Goal: Task Accomplishment & Management: Manage account settings

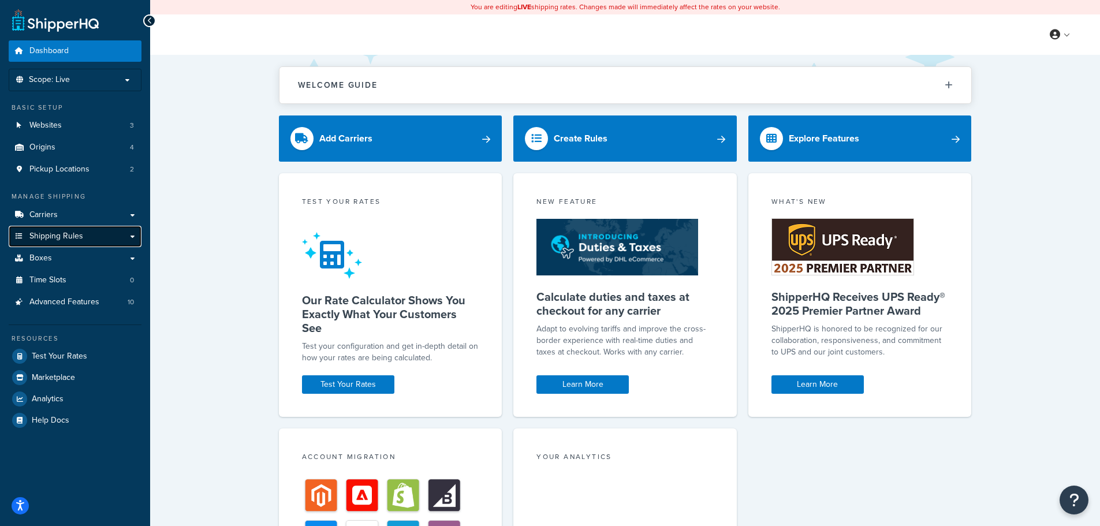
click at [31, 233] on span "Shipping Rules" at bounding box center [56, 237] width 54 height 10
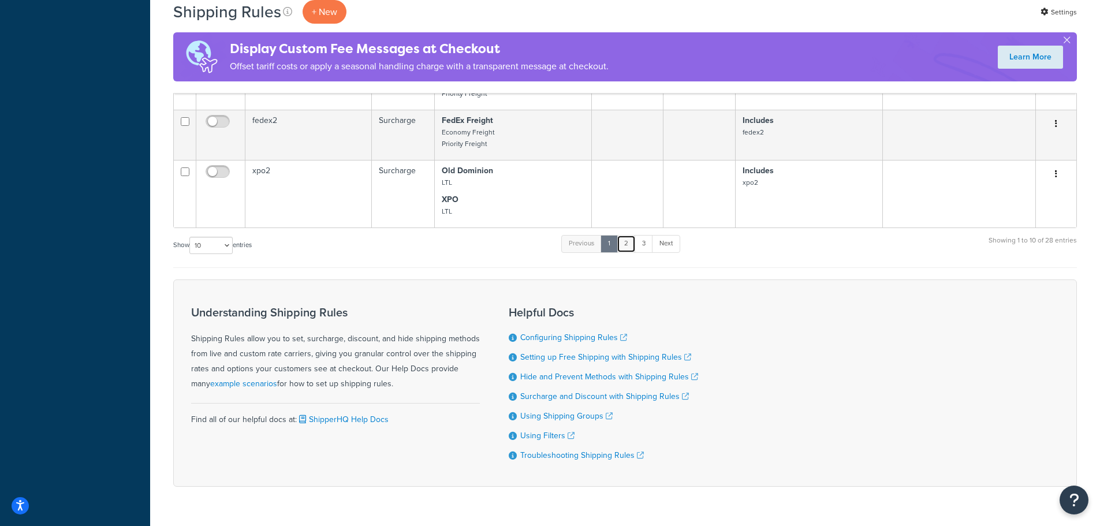
click at [628, 250] on link "2" at bounding box center [626, 243] width 19 height 17
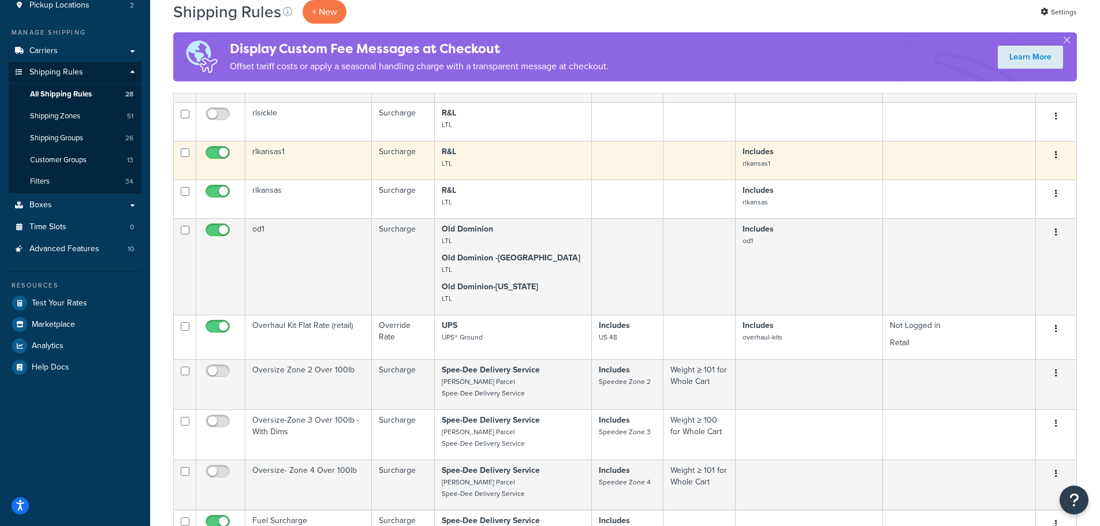
scroll to position [347, 0]
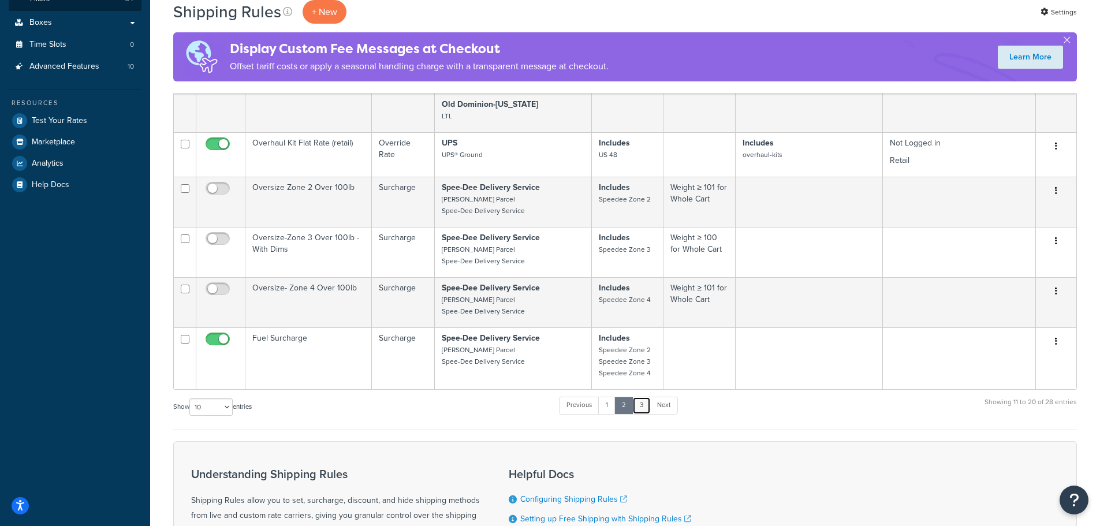
click at [638, 400] on link "3" at bounding box center [641, 405] width 18 height 17
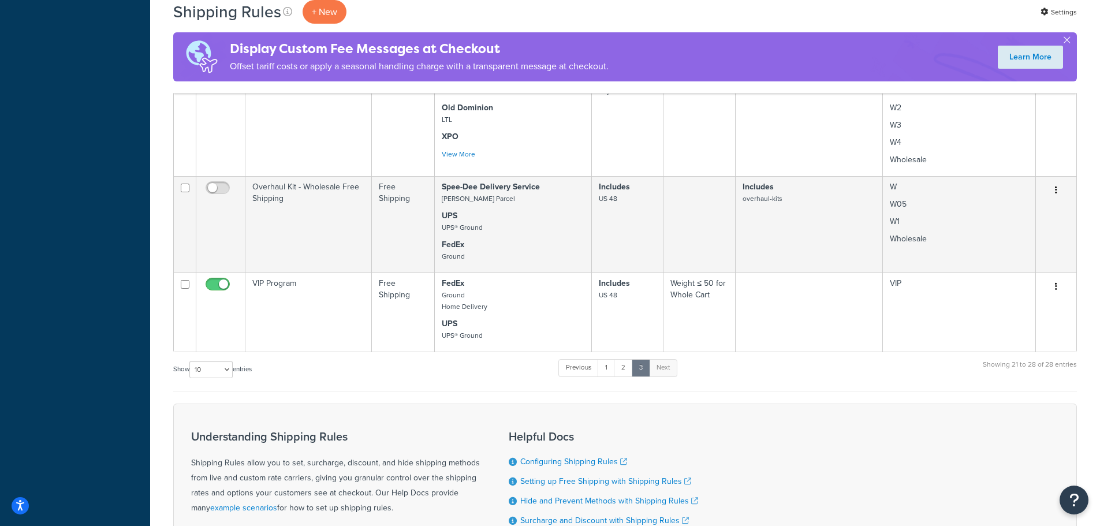
scroll to position [684, 0]
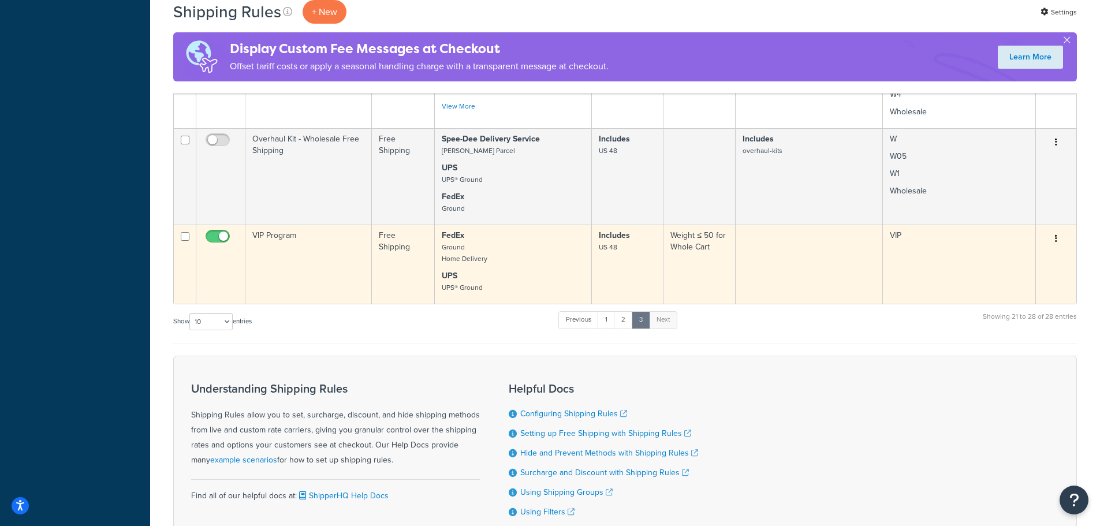
click at [319, 278] on td "VIP Program" at bounding box center [308, 264] width 126 height 79
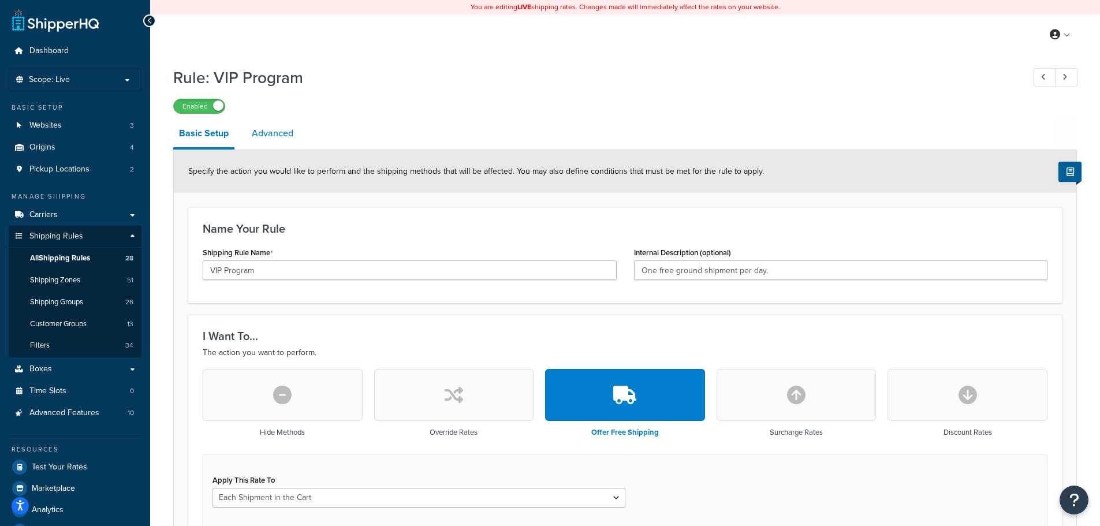
click at [296, 137] on link "Advanced" at bounding box center [272, 134] width 53 height 28
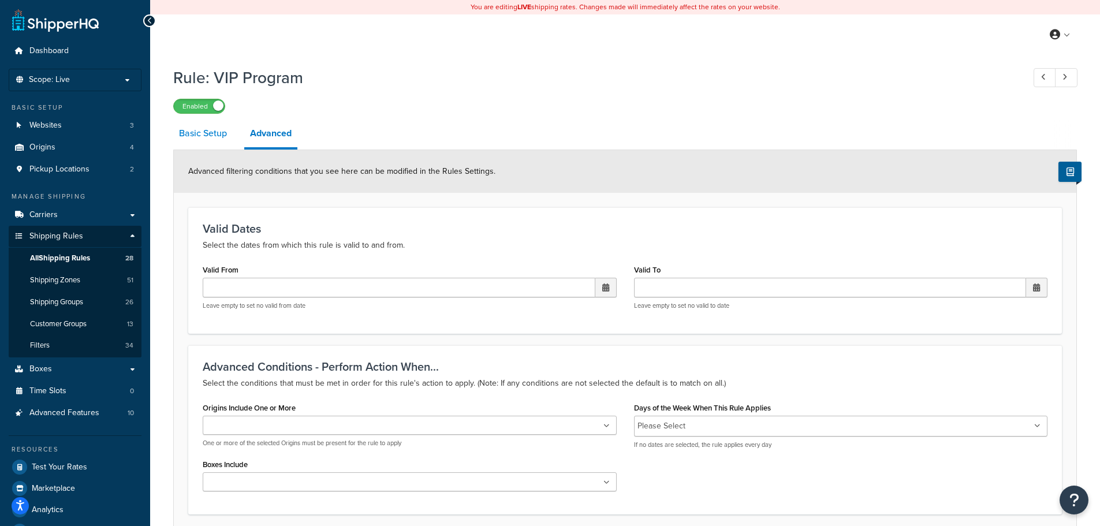
click at [214, 139] on link "Basic Setup" at bounding box center [202, 134] width 59 height 28
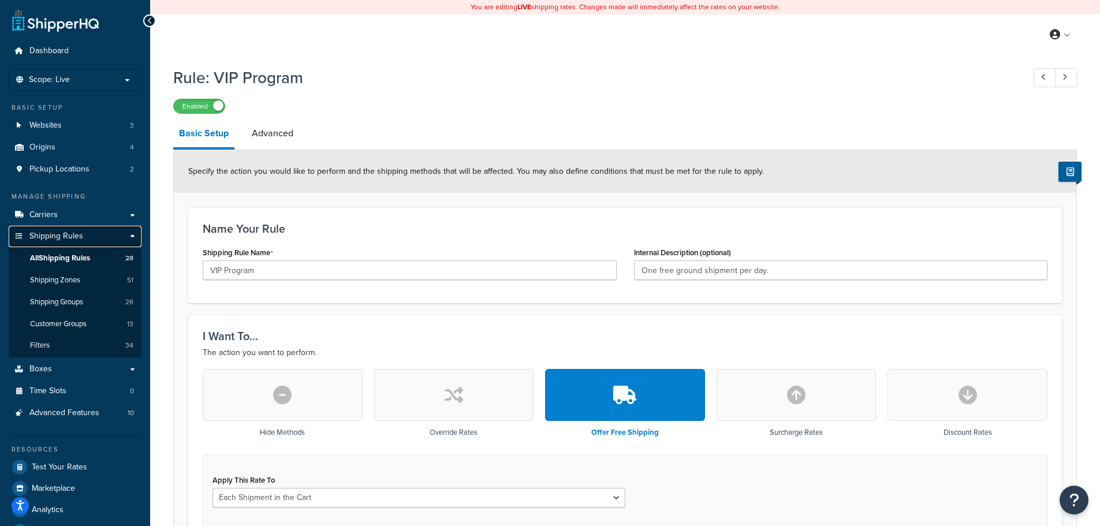
click at [69, 232] on span "Shipping Rules" at bounding box center [56, 237] width 54 height 10
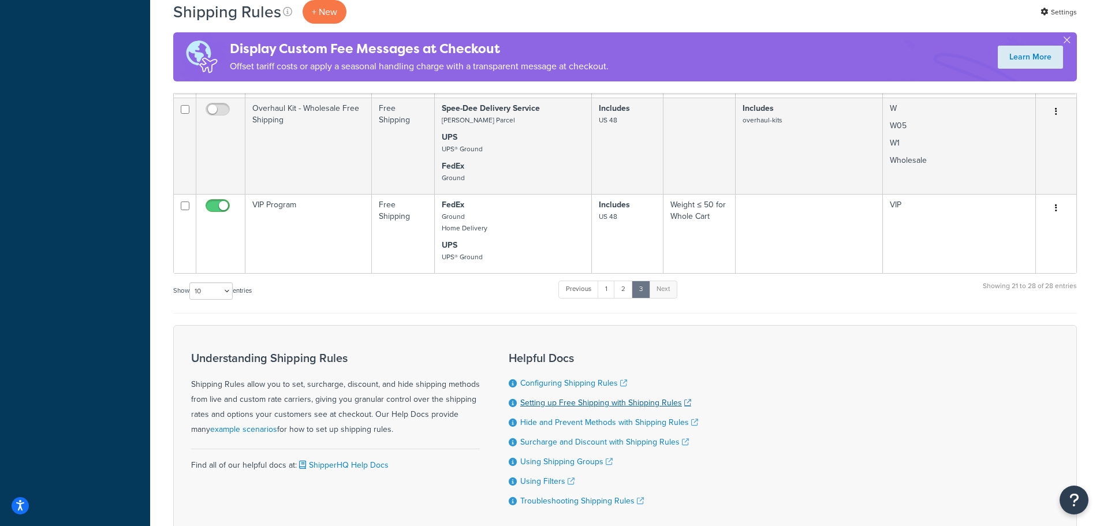
scroll to position [794, 0]
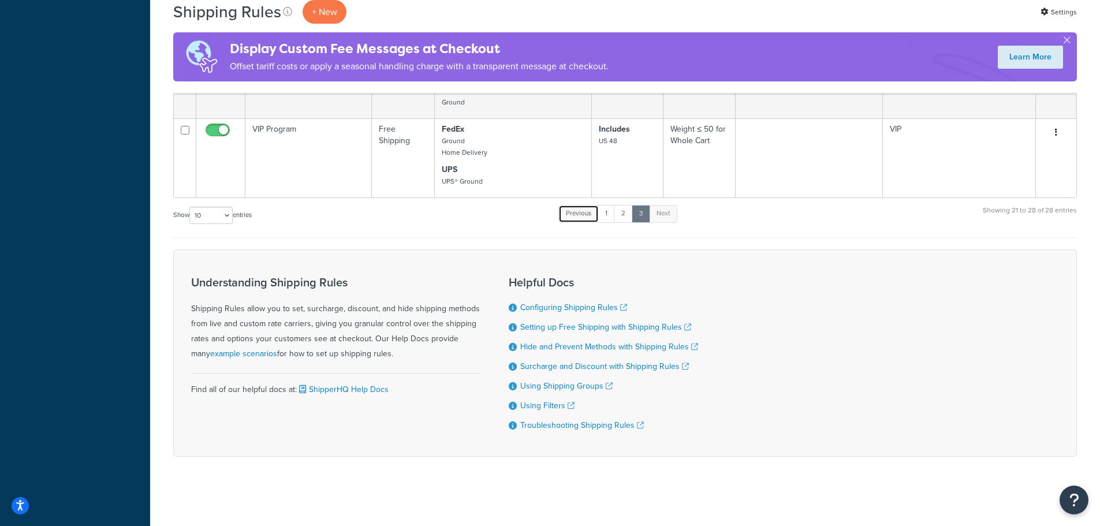
click at [587, 214] on link "Previous" at bounding box center [579, 213] width 40 height 17
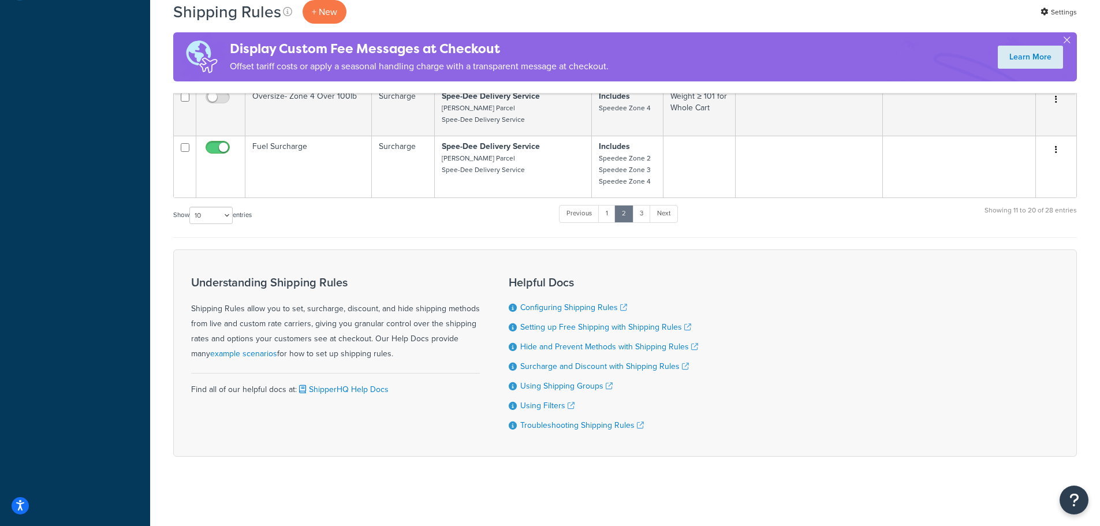
click at [579, 220] on ul "Previous 1 2 3 Next" at bounding box center [618, 216] width 118 height 23
click at [584, 213] on link "Previous" at bounding box center [579, 213] width 40 height 17
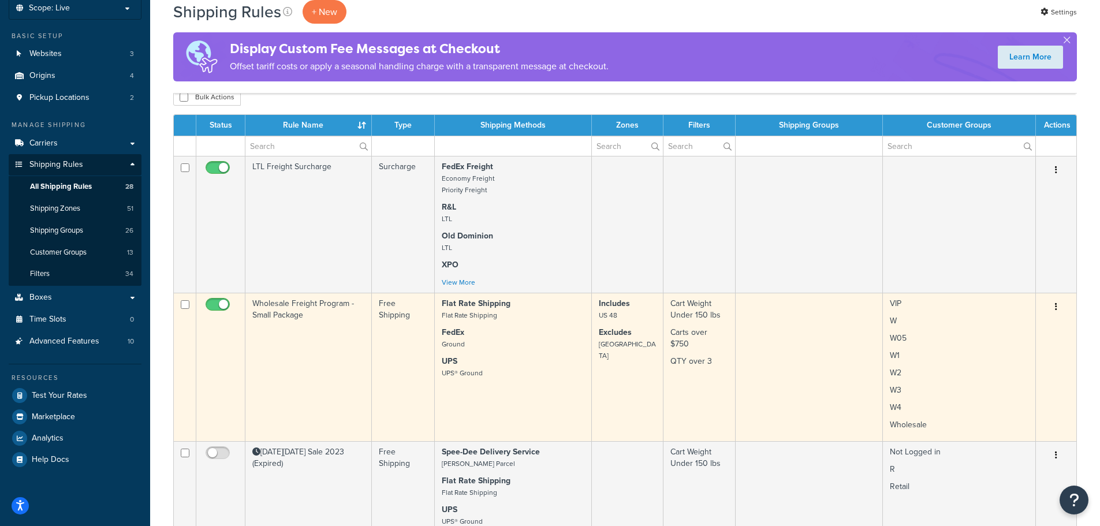
scroll to position [0, 0]
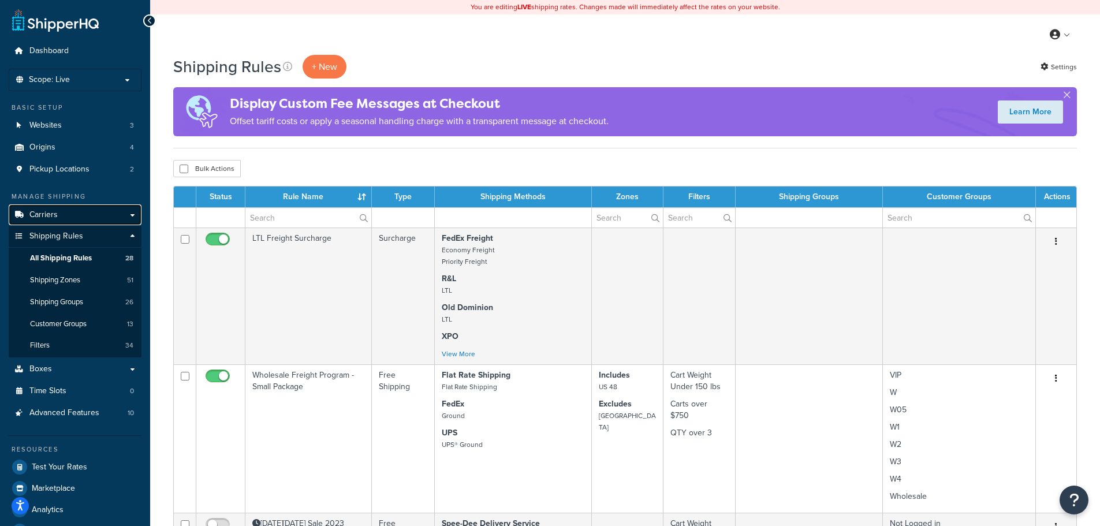
click at [106, 222] on link "Carriers" at bounding box center [75, 214] width 133 height 21
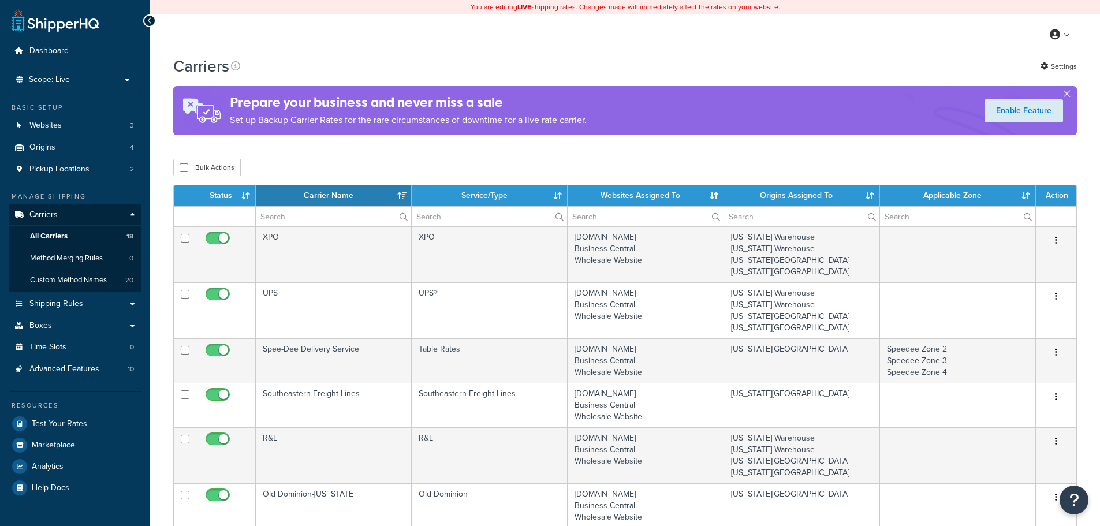
select select "15"
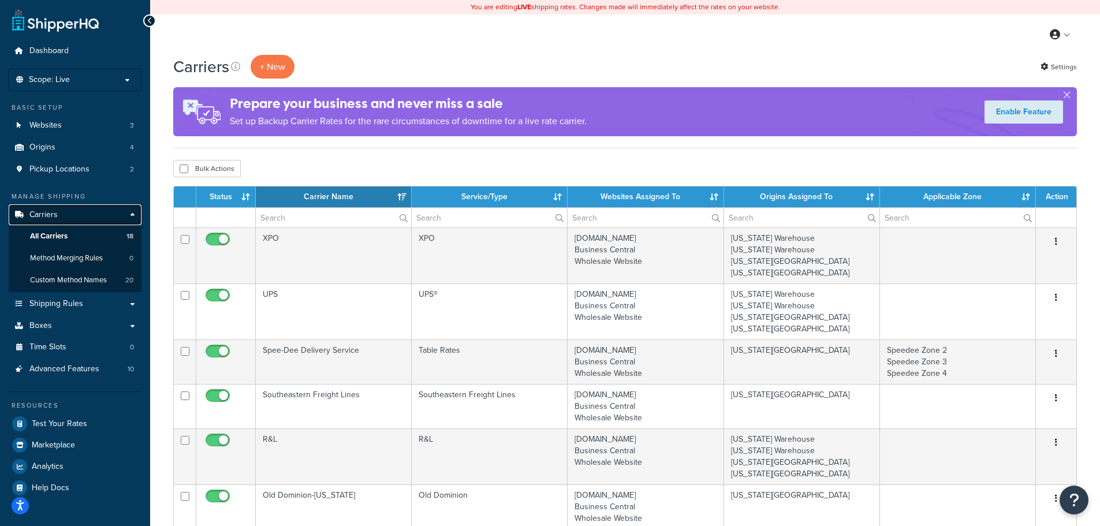
click at [112, 214] on link "Carriers" at bounding box center [75, 214] width 133 height 21
select select "15"
click at [101, 298] on link "Shipping Rules" at bounding box center [75, 303] width 133 height 21
